Goal: Find specific page/section: Find specific page/section

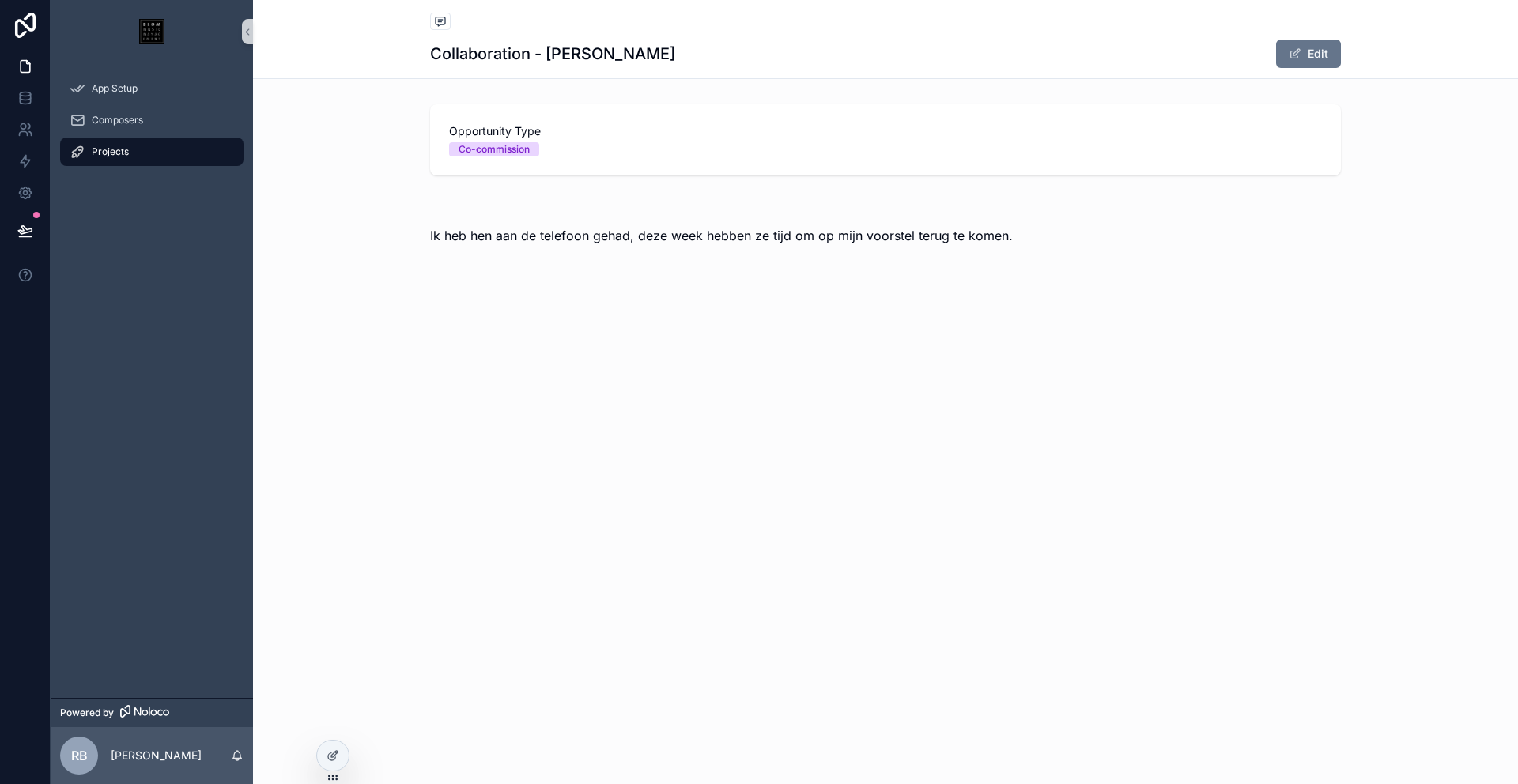
click at [134, 149] on div "Projects" at bounding box center [152, 152] width 165 height 25
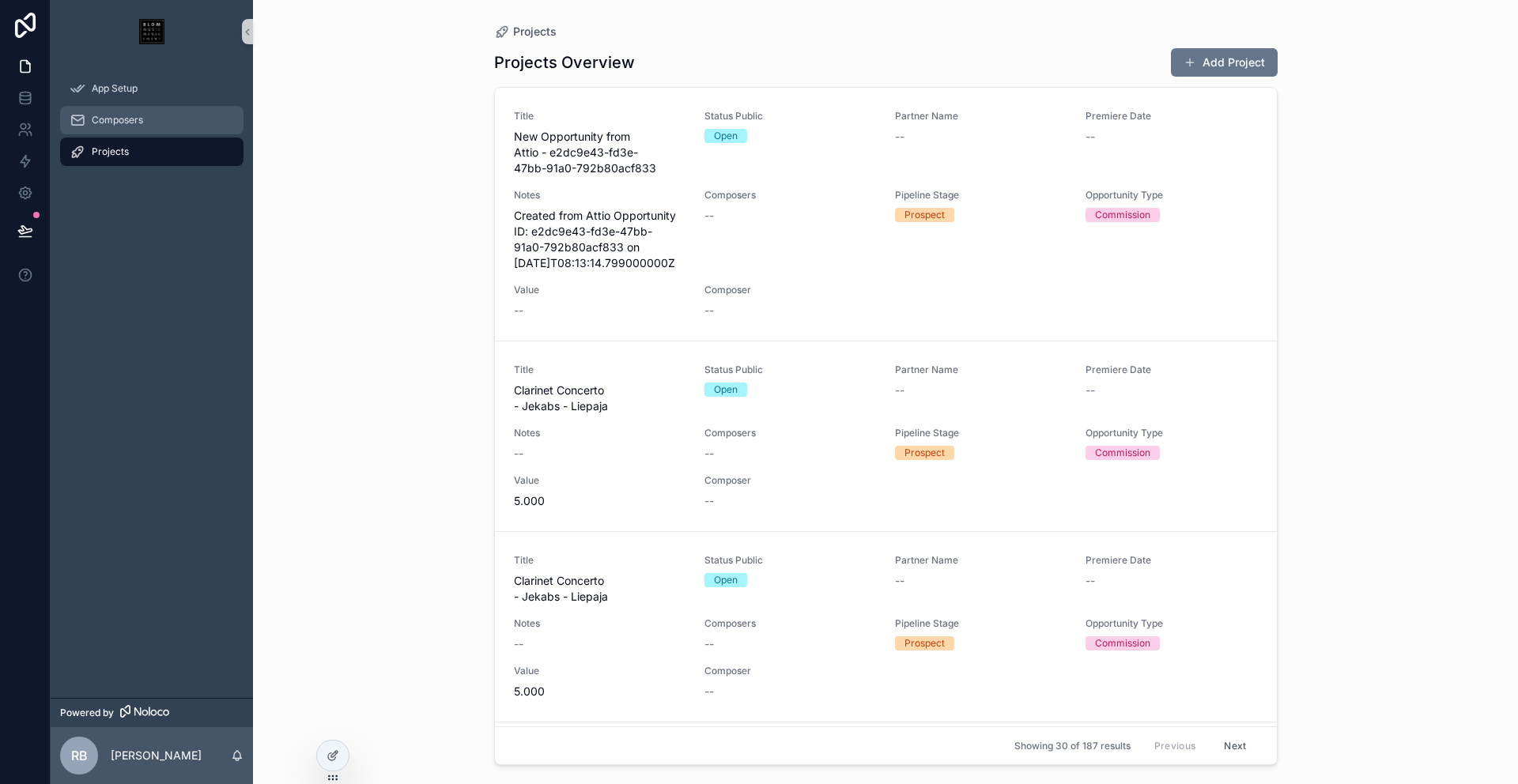
click at [138, 121] on span "Composers" at bounding box center [117, 120] width 51 height 13
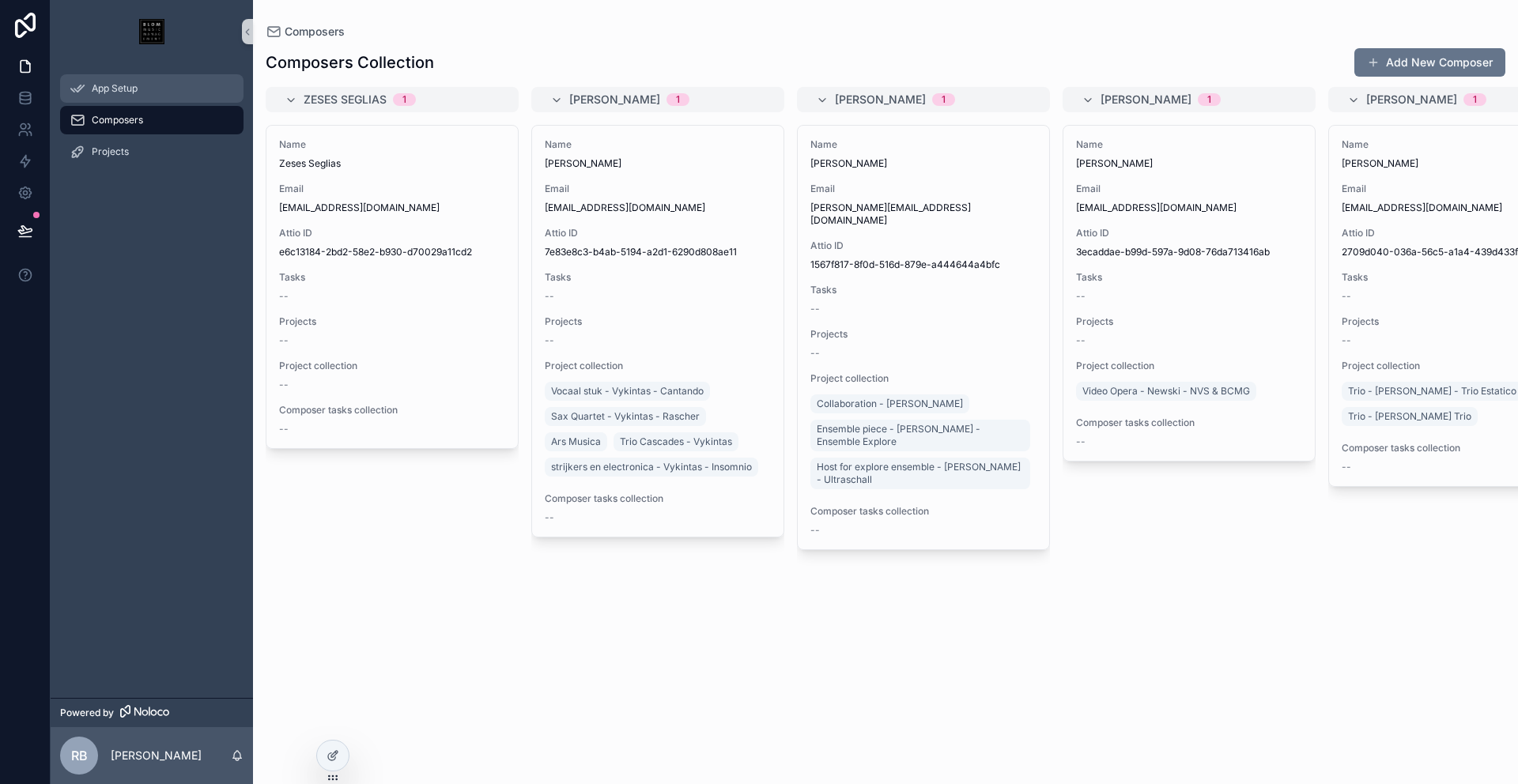
click at [139, 95] on div "App Setup" at bounding box center [152, 88] width 165 height 25
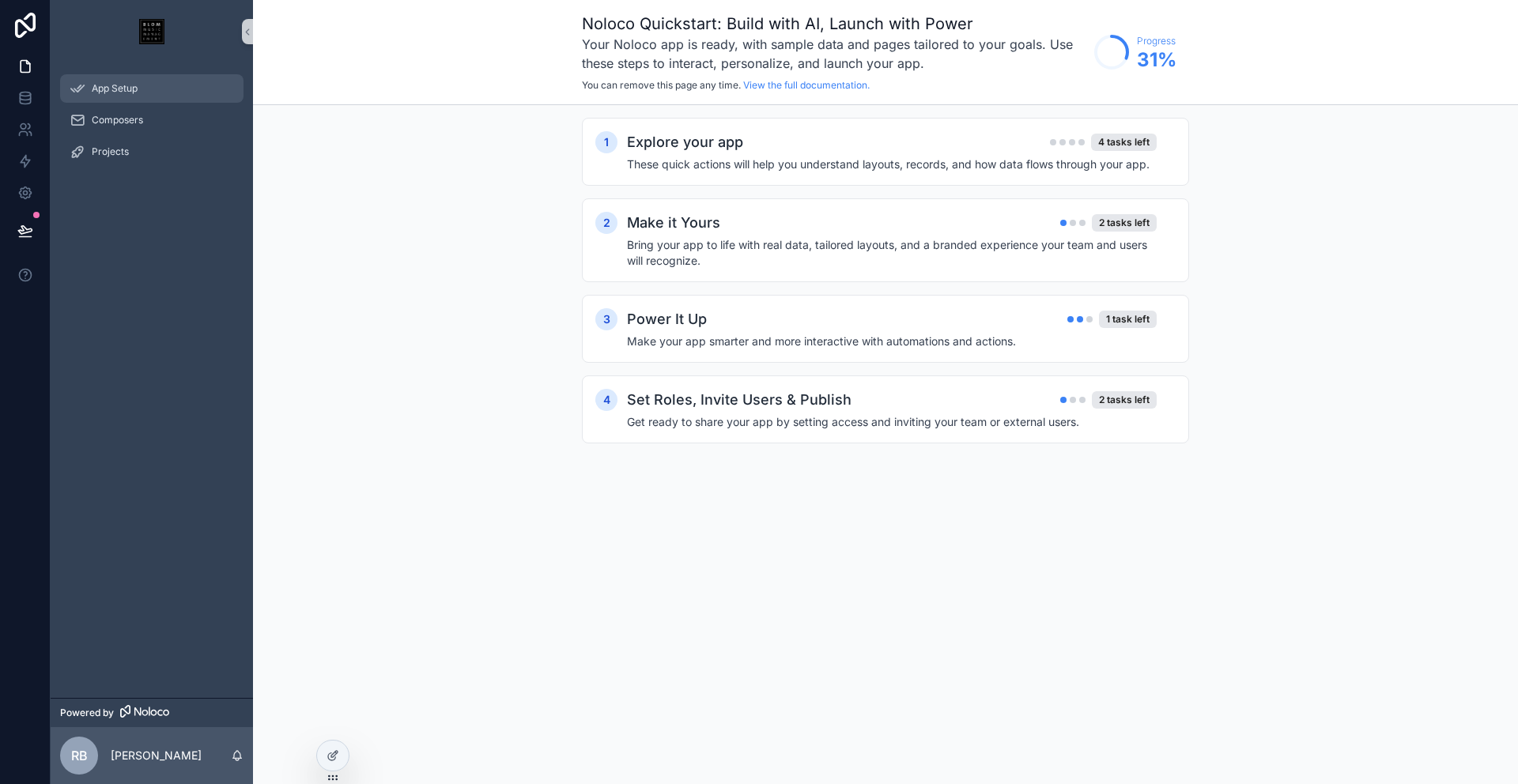
click at [145, 76] on div "App Setup" at bounding box center [152, 88] width 165 height 25
click at [150, 119] on div "Composers" at bounding box center [152, 121] width 165 height 25
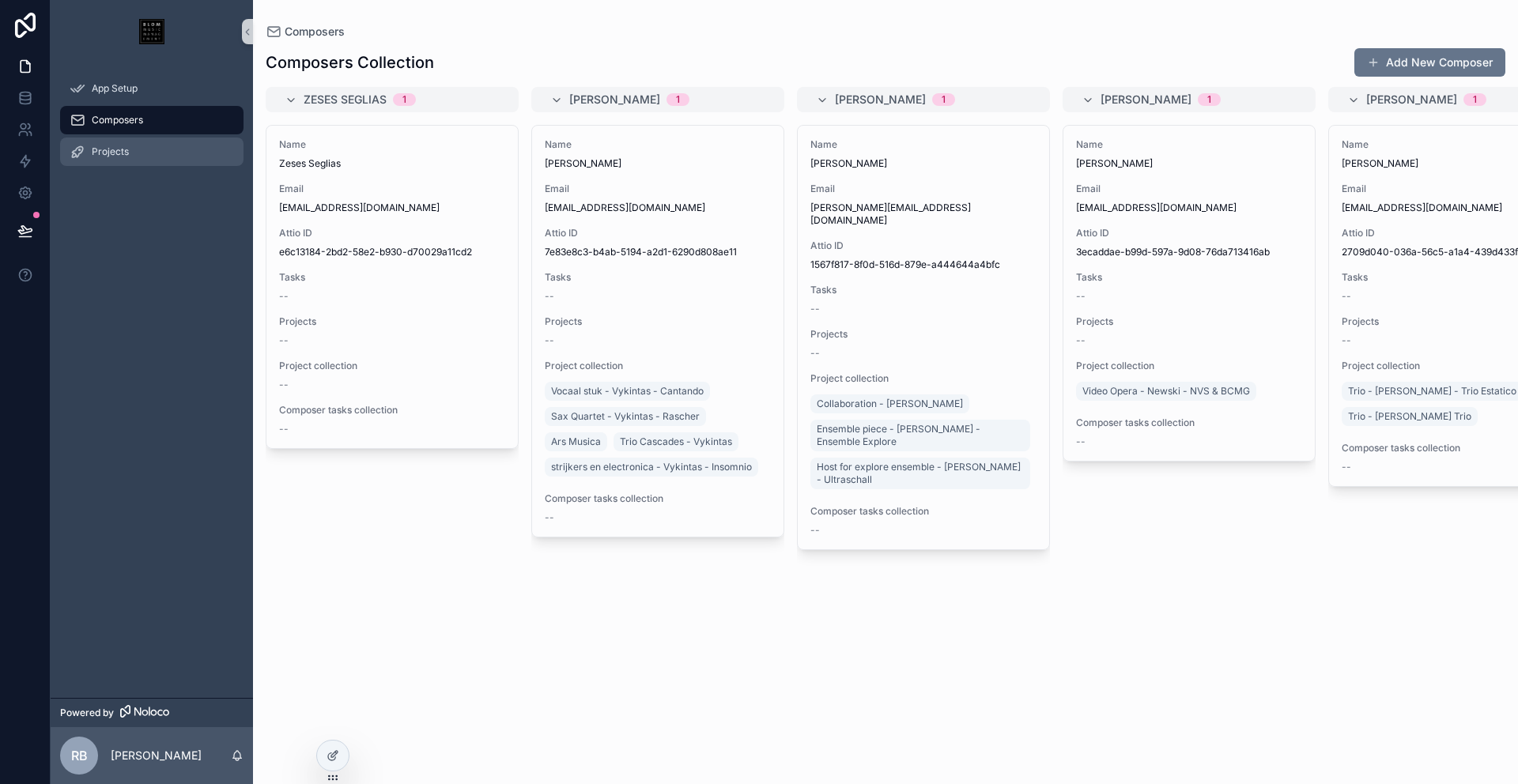
click at [145, 142] on div "Projects" at bounding box center [152, 152] width 165 height 25
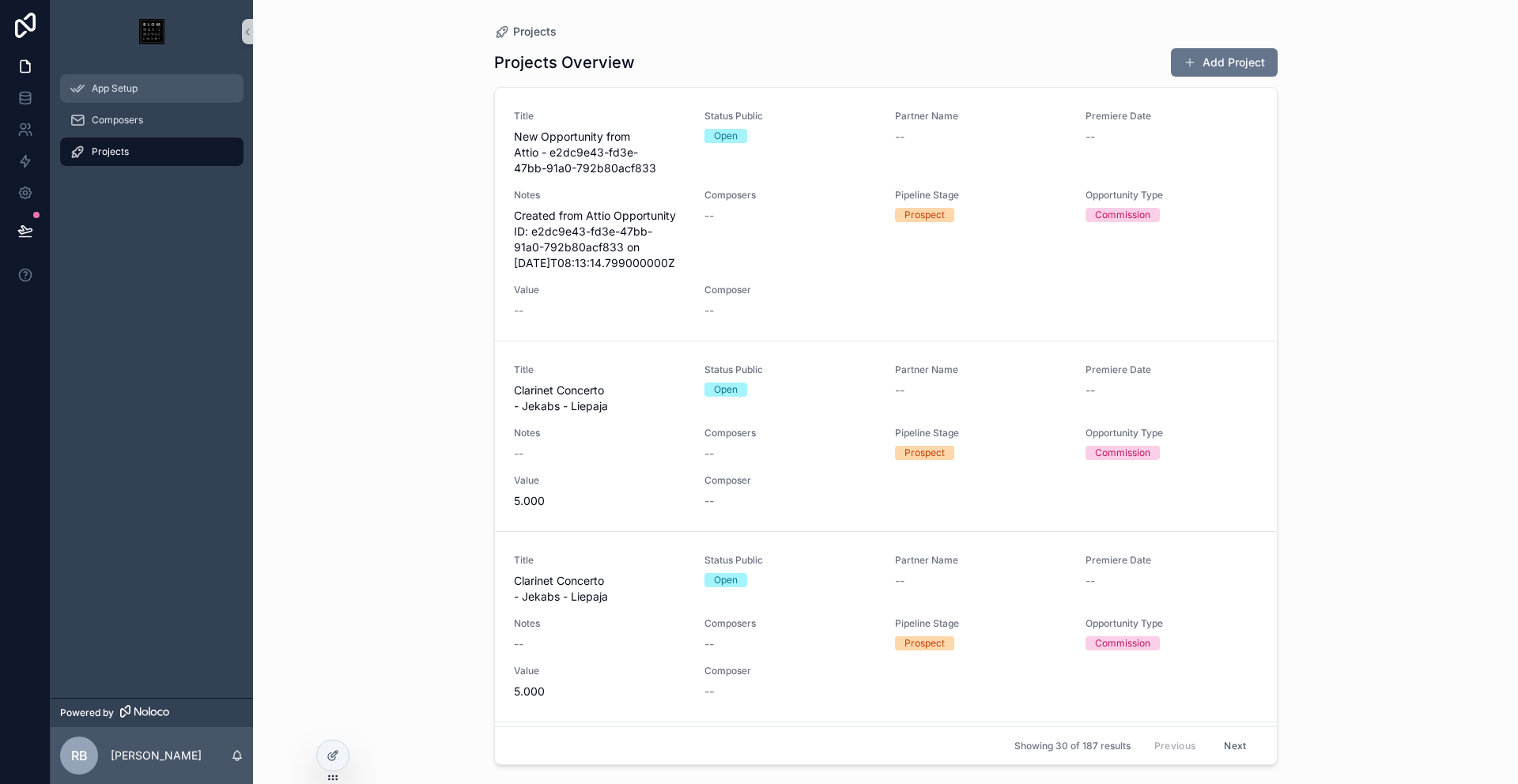
click at [108, 95] on div "App Setup" at bounding box center [152, 88] width 165 height 25
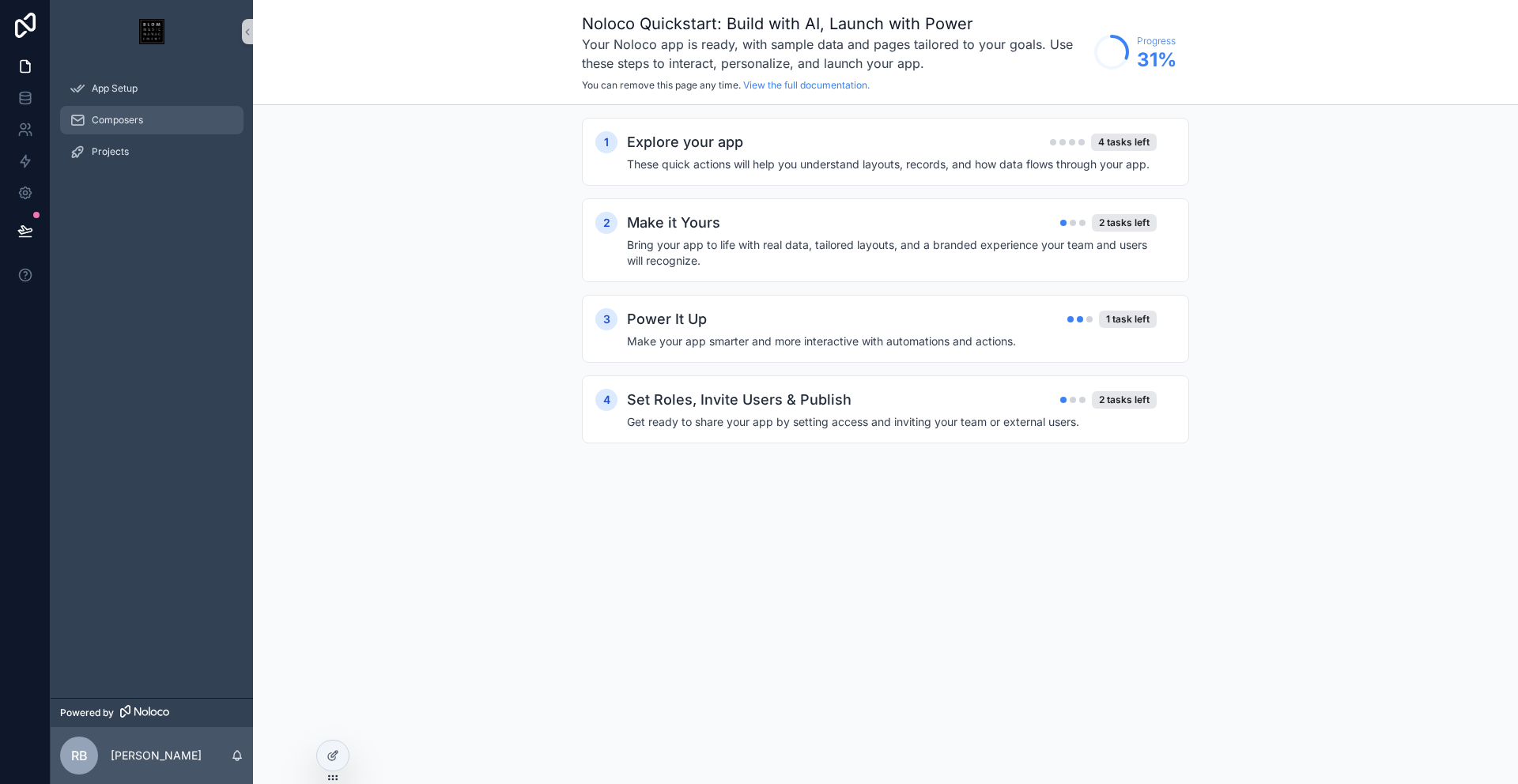
click at [150, 118] on div "Composers" at bounding box center [152, 121] width 165 height 25
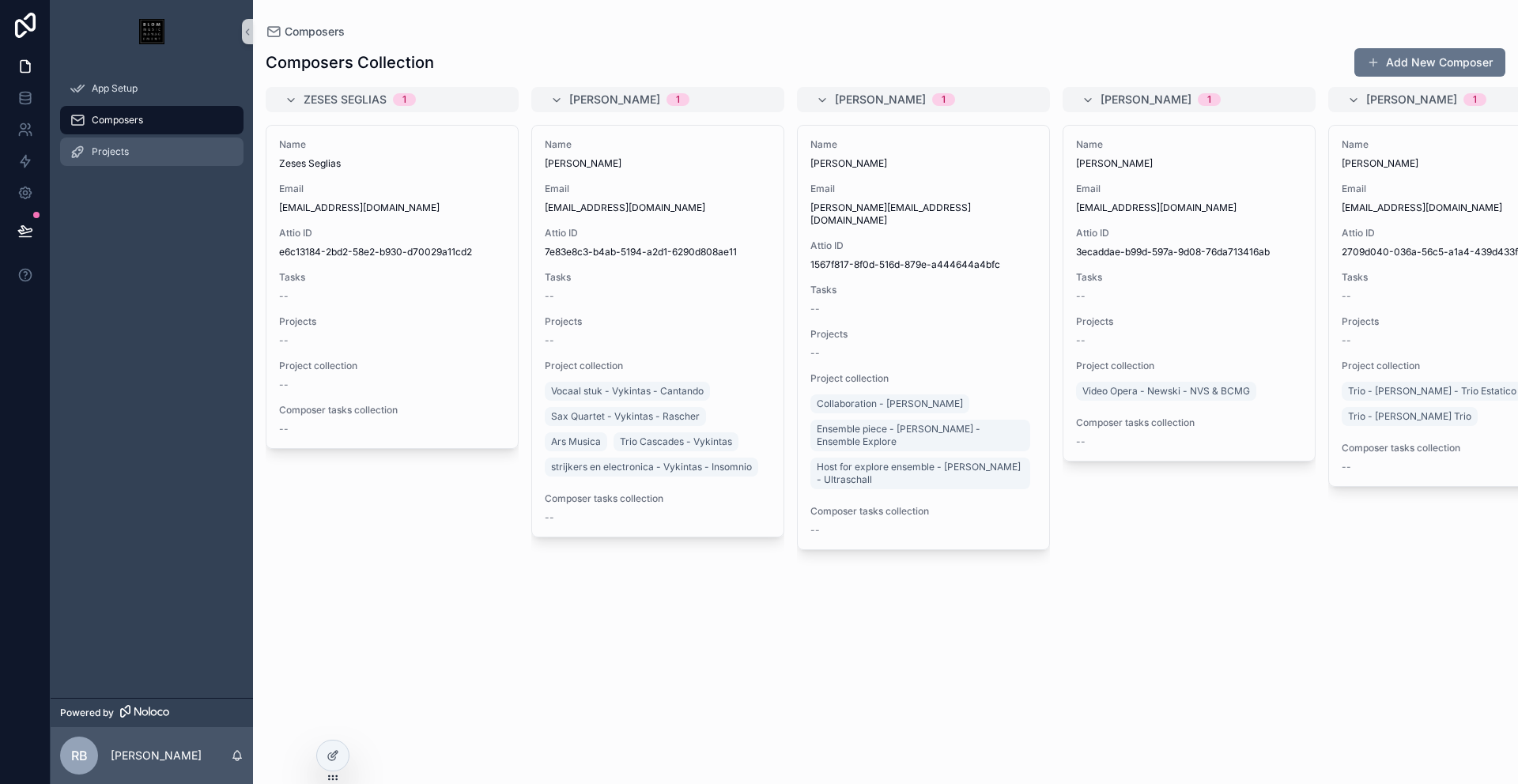
click at [145, 165] on link "Projects" at bounding box center [152, 151] width 184 height 28
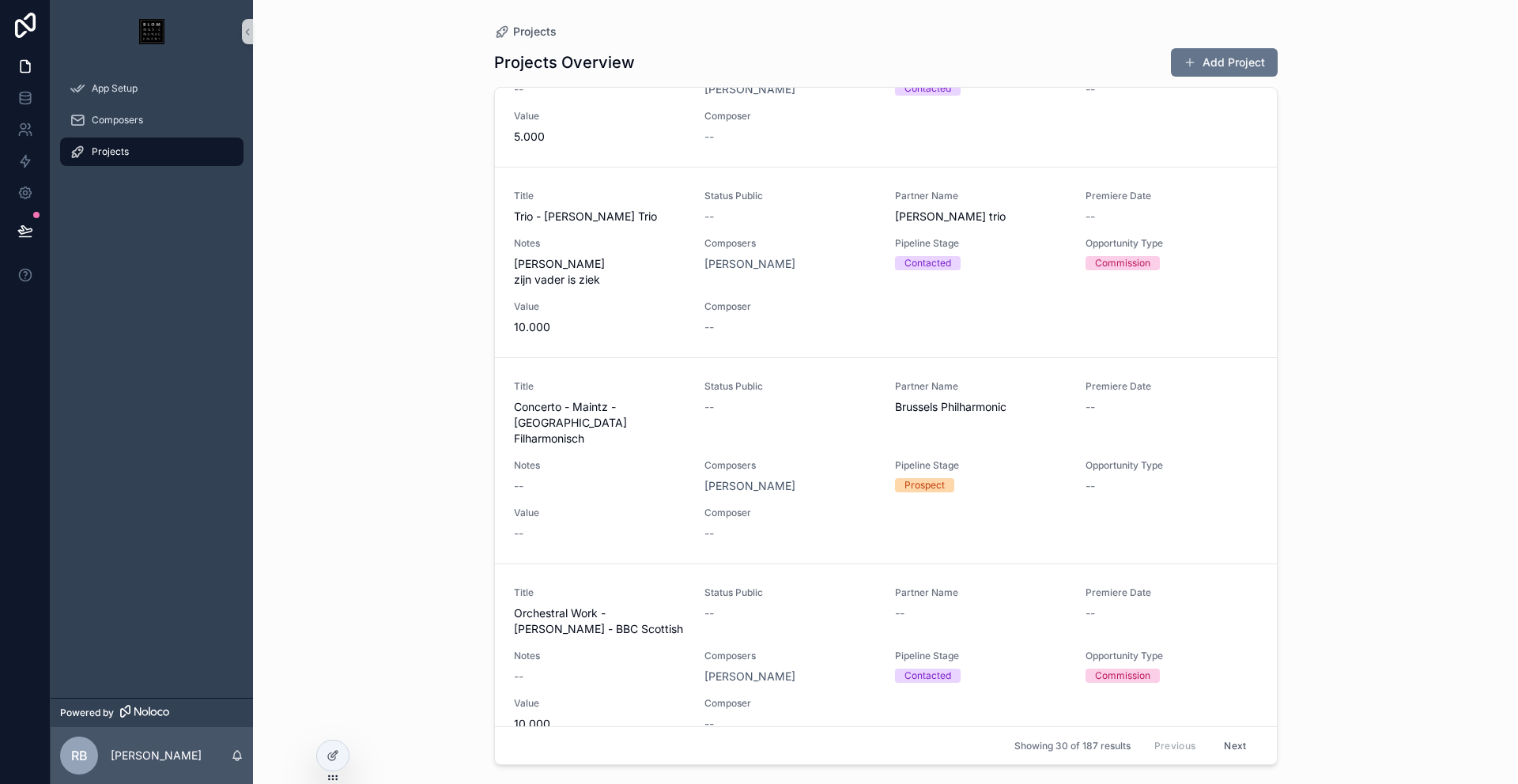
scroll to position [3996, 0]
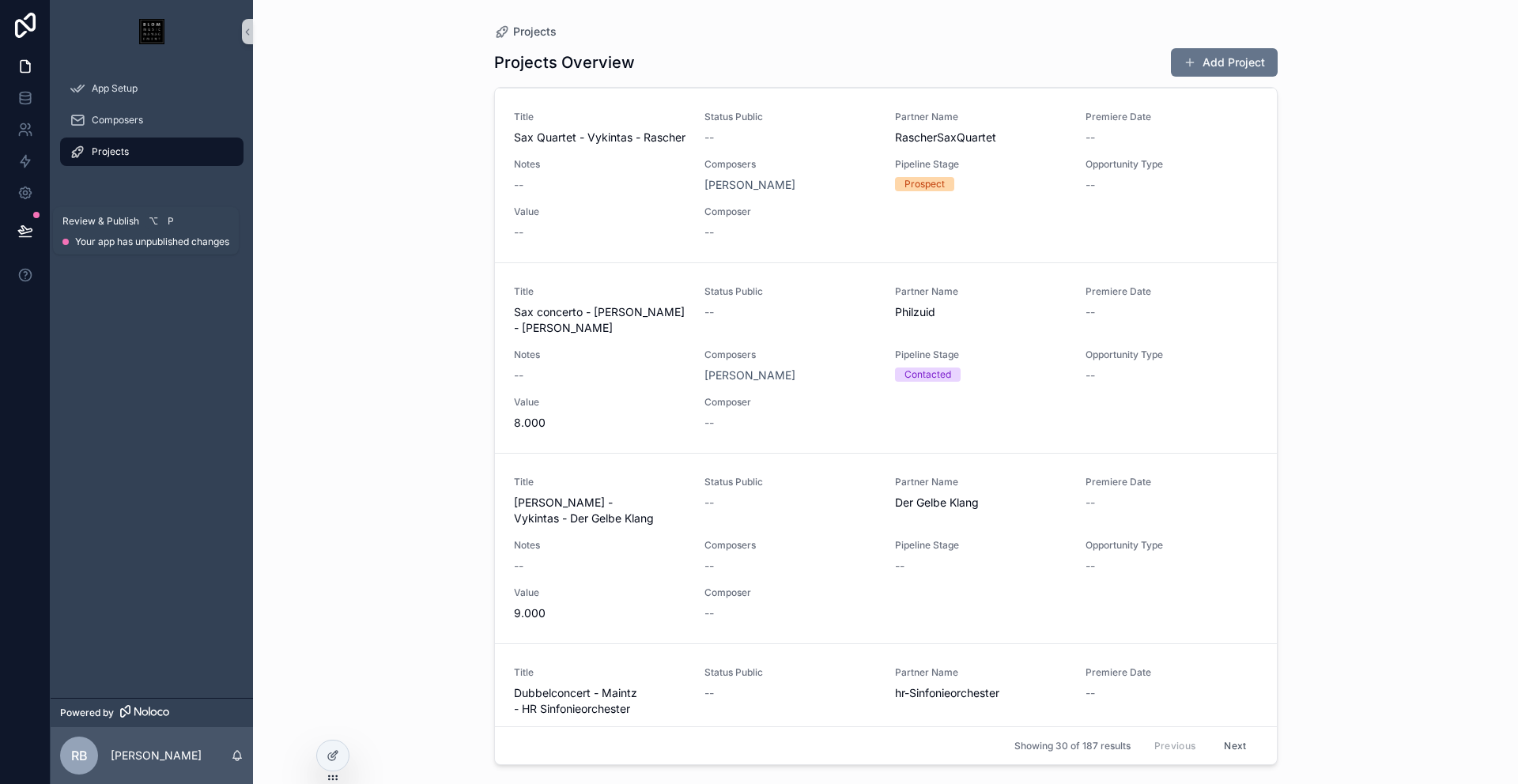
click at [23, 228] on icon at bounding box center [25, 230] width 16 height 16
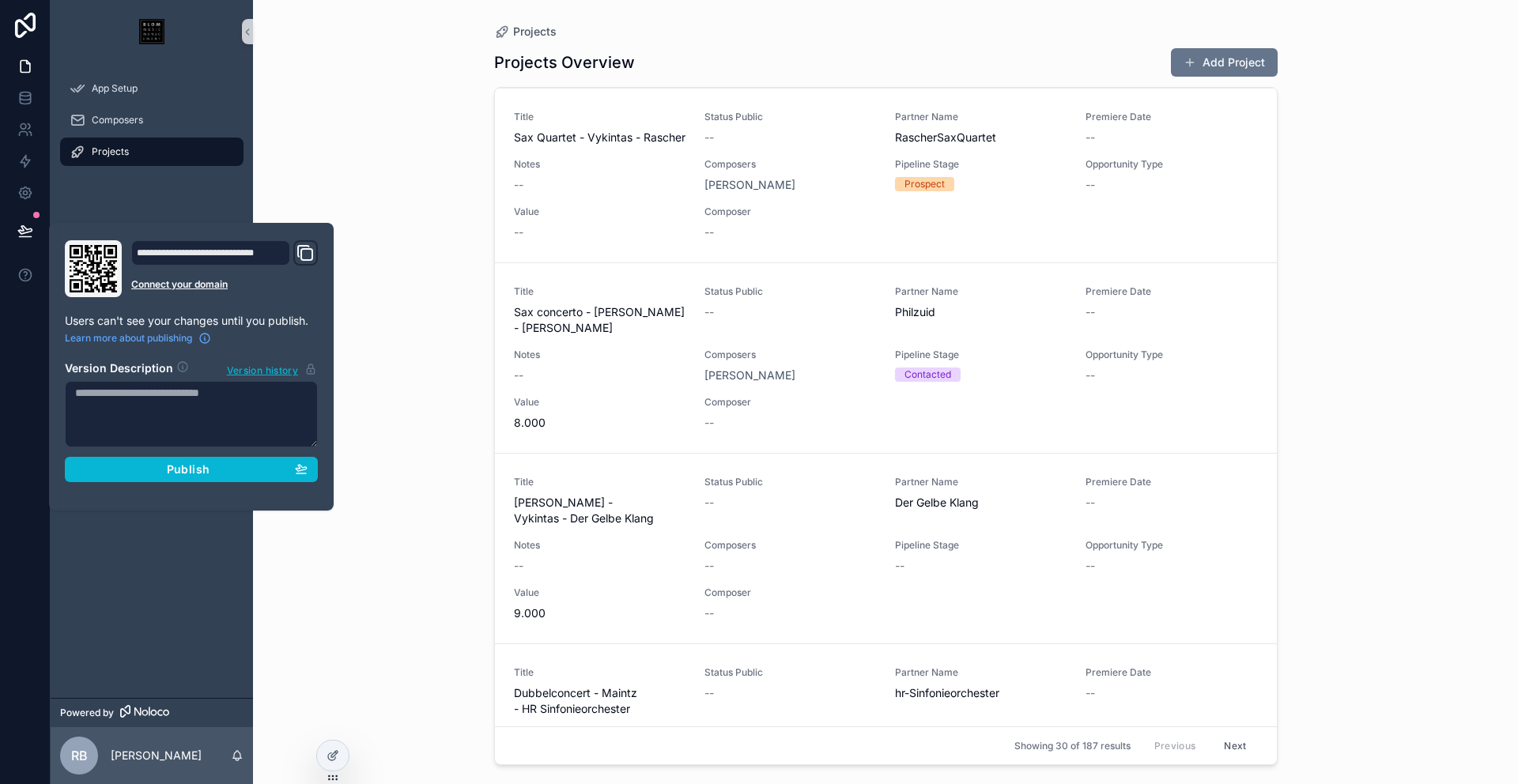
scroll to position [4013, 0]
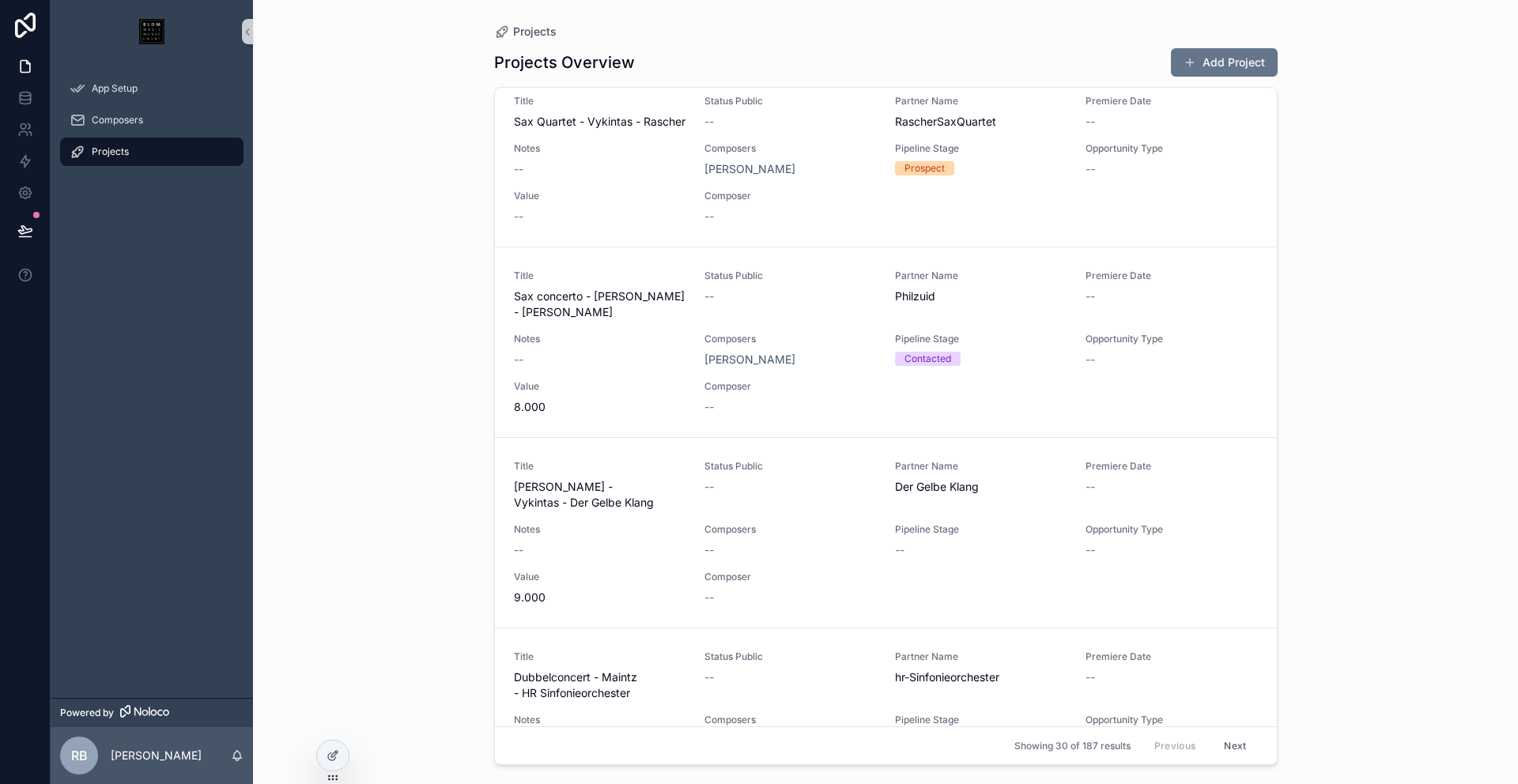
scroll to position [4029, 0]
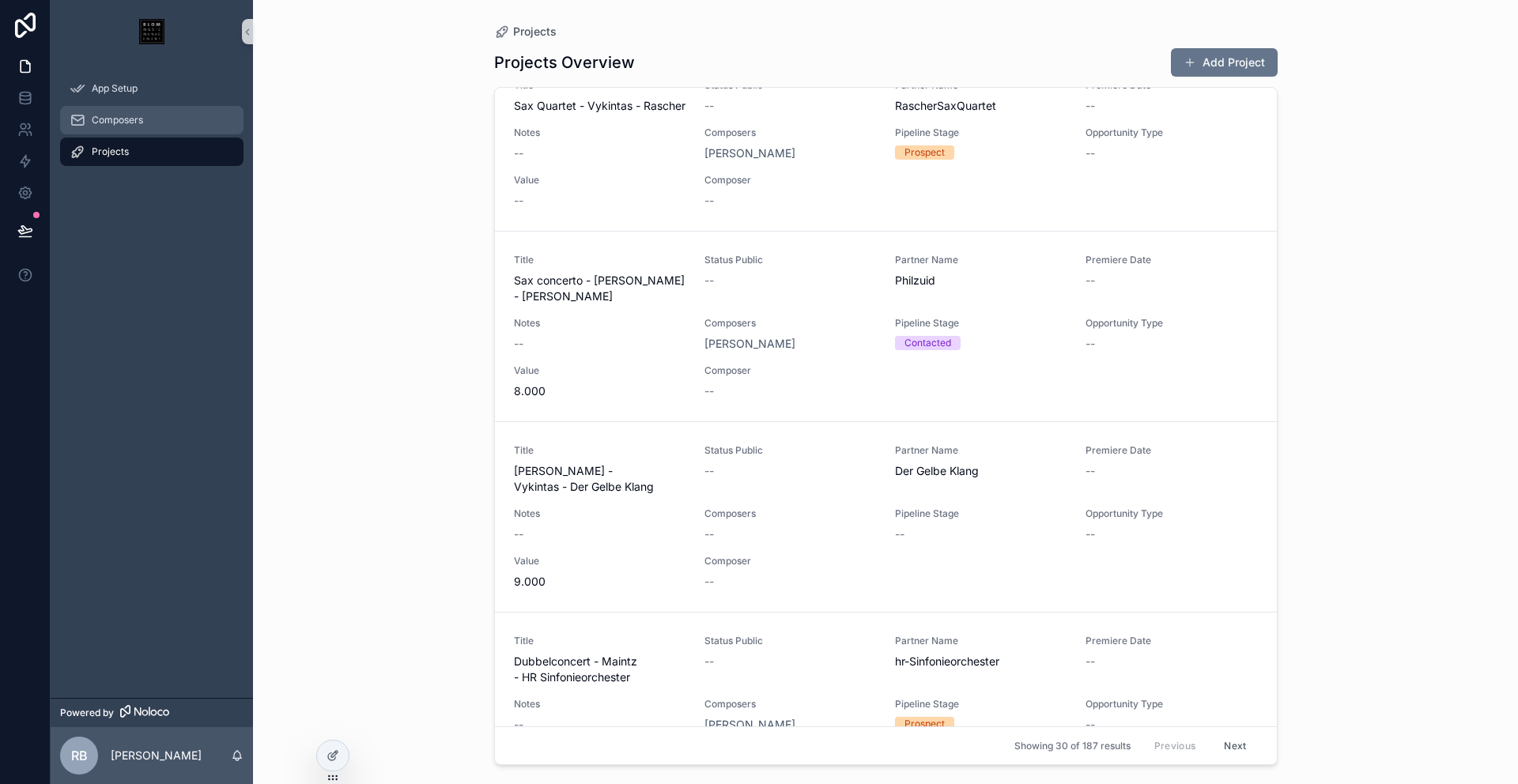
click at [119, 118] on span "Composers" at bounding box center [117, 120] width 51 height 13
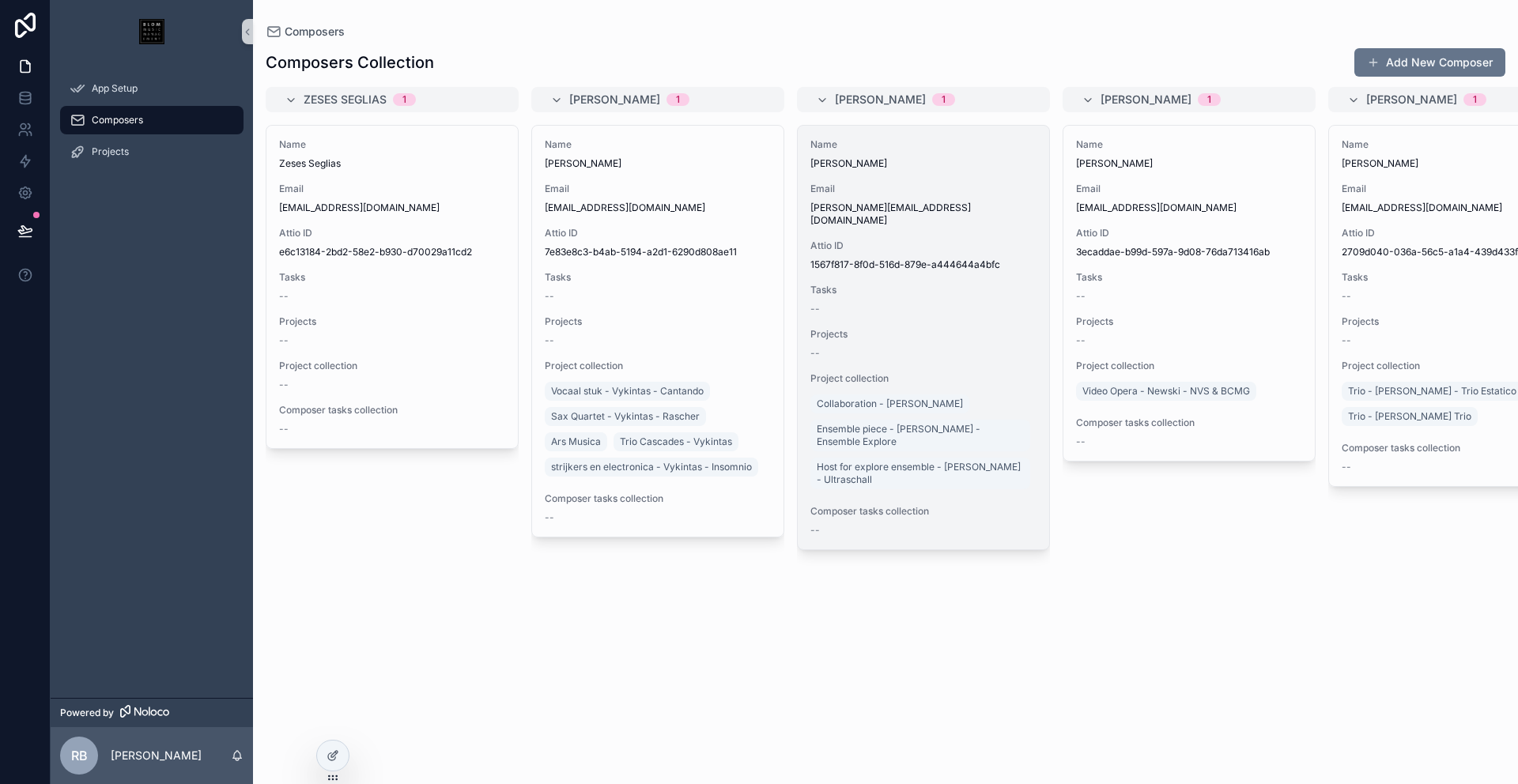
click at [879, 174] on div "Name [PERSON_NAME] Email [PERSON_NAME][EMAIL_ADDRESS][DOMAIN_NAME] Attio ID 156…" at bounding box center [924, 337] width 252 height 424
